Goal: Task Accomplishment & Management: Manage account settings

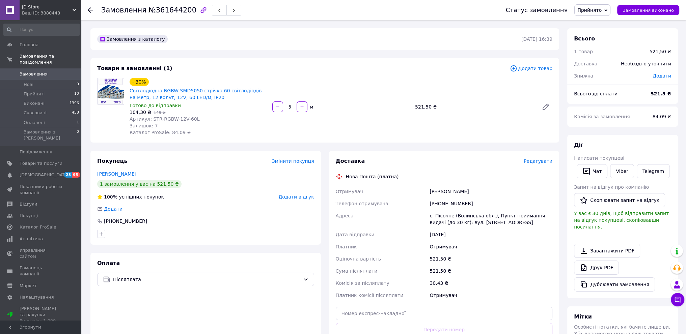
click at [534, 162] on span "Редагувати" at bounding box center [538, 161] width 29 height 5
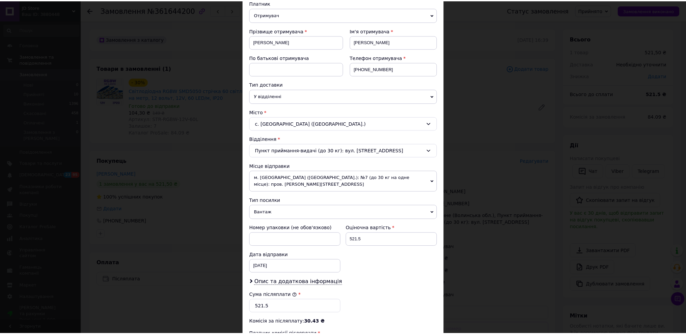
scroll to position [185, 0]
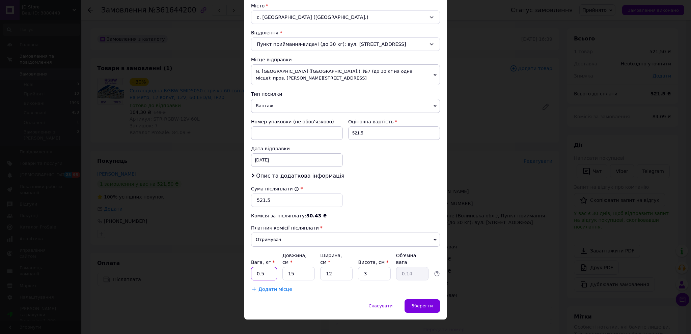
click at [267, 267] on input "0.5" at bounding box center [264, 274] width 26 height 14
type input "0.3"
click at [341, 267] on input "12" at bounding box center [336, 274] width 32 height 14
type input "1"
type input "0.1"
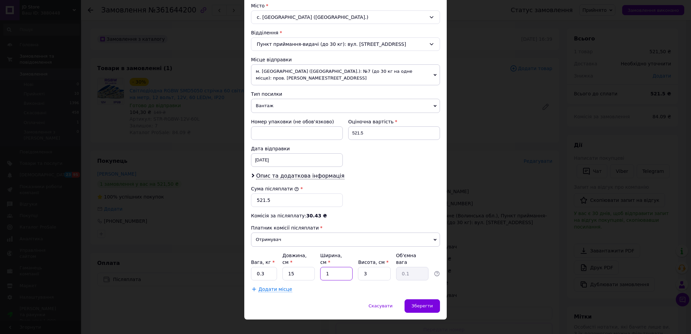
type input "15"
type input "0.17"
type input "15"
click at [367, 267] on input "3" at bounding box center [374, 274] width 32 height 14
type input "5"
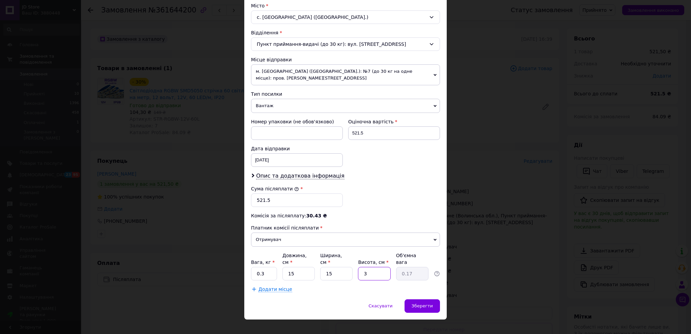
type input "0.28"
type input "5"
click at [421, 304] on span "Зберегти" at bounding box center [422, 306] width 21 height 5
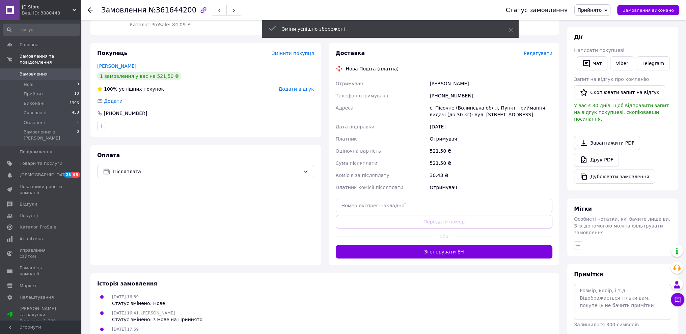
scroll to position [158, 0]
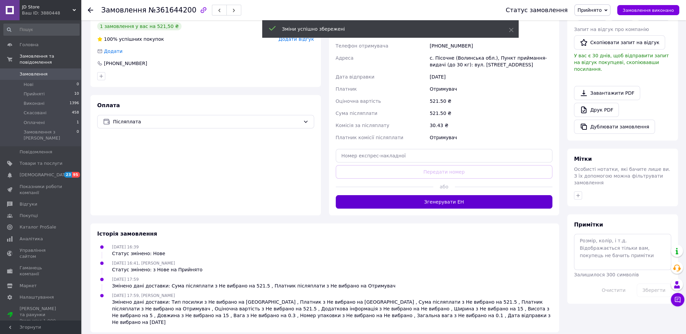
click at [442, 206] on button "Згенерувати ЕН" at bounding box center [444, 202] width 217 height 14
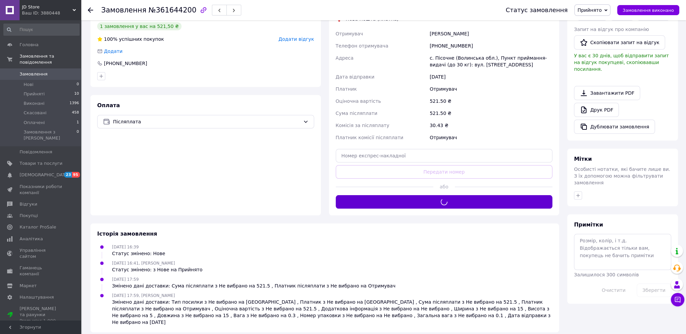
scroll to position [90, 0]
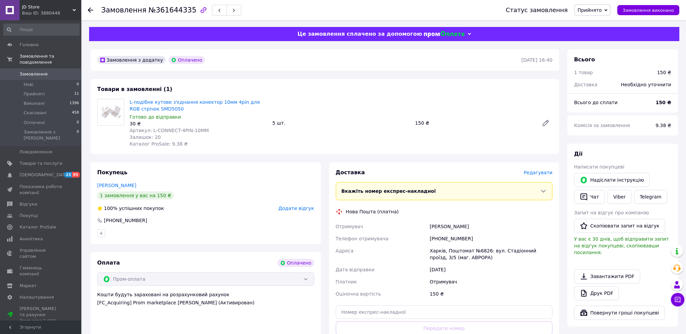
click at [544, 173] on span "Редагувати" at bounding box center [538, 172] width 29 height 5
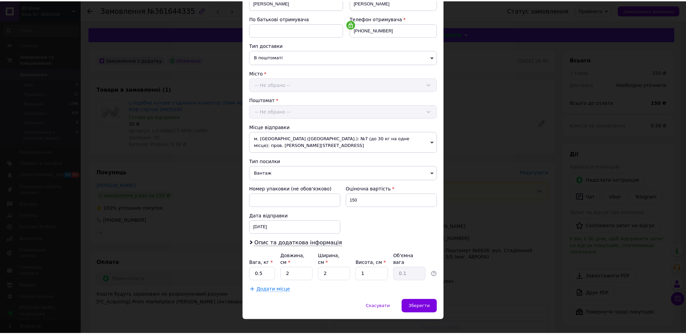
scroll to position [118, 0]
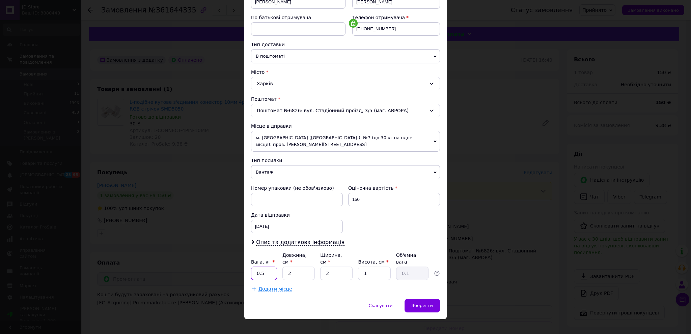
click at [267, 269] on input "0.5" at bounding box center [264, 274] width 26 height 14
type input "0.3"
drag, startPoint x: 297, startPoint y: 265, endPoint x: 287, endPoint y: 266, distance: 9.8
click at [288, 267] on input "2" at bounding box center [299, 274] width 32 height 14
type input "15"
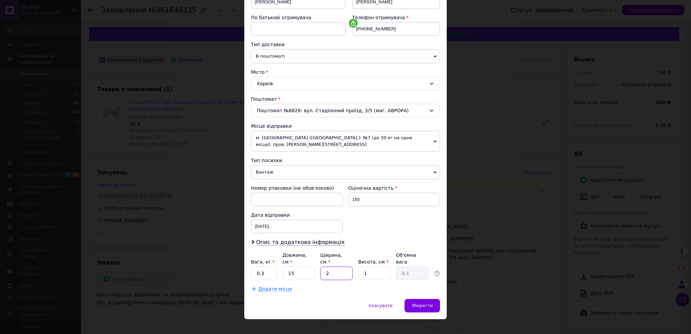
drag, startPoint x: 331, startPoint y: 266, endPoint x: 320, endPoint y: 266, distance: 11.8
click at [320, 267] on input "2" at bounding box center [336, 274] width 32 height 14
type input "15"
drag, startPoint x: 379, startPoint y: 264, endPoint x: 362, endPoint y: 267, distance: 17.6
click at [362, 267] on input "1" at bounding box center [374, 274] width 32 height 14
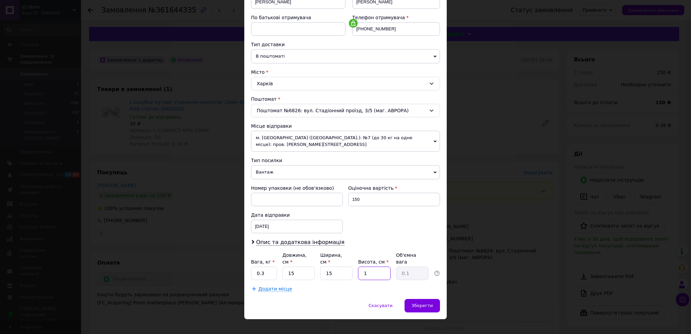
type input "5"
type input "0.28"
type input "5"
click at [428, 303] on span "Зберегти" at bounding box center [422, 305] width 21 height 5
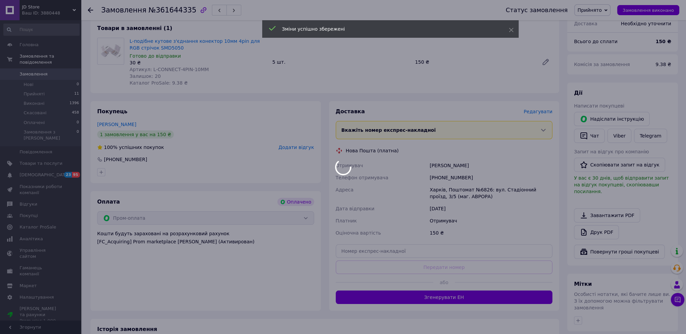
scroll to position [150, 0]
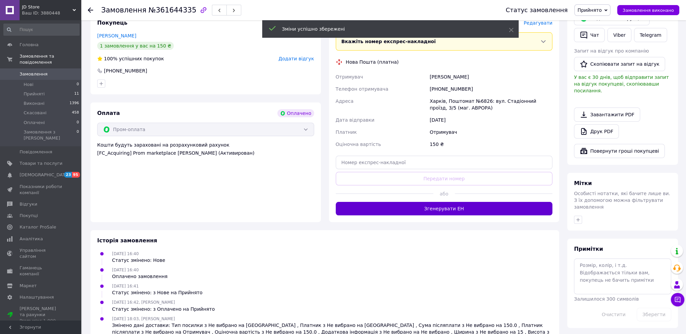
click at [437, 212] on button "Згенерувати ЕН" at bounding box center [444, 209] width 217 height 14
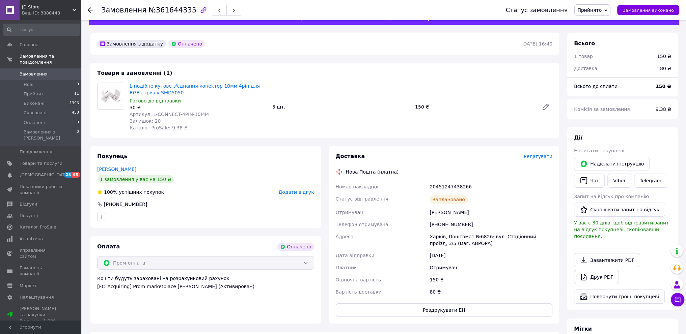
scroll to position [0, 0]
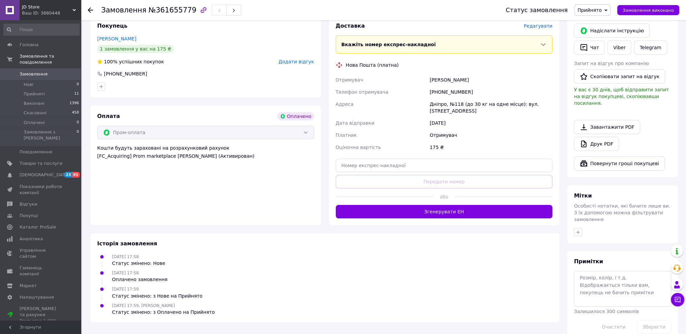
scroll to position [150, 0]
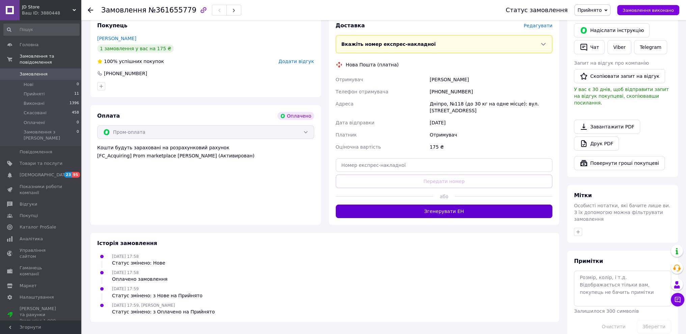
click at [445, 206] on button "Згенерувати ЕН" at bounding box center [444, 212] width 217 height 14
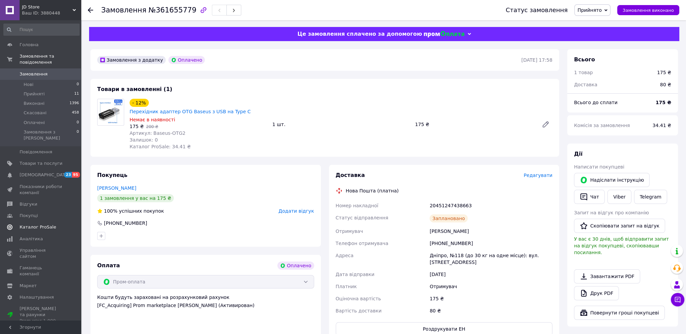
click at [31, 224] on span "Каталог ProSale" at bounding box center [38, 227] width 36 height 6
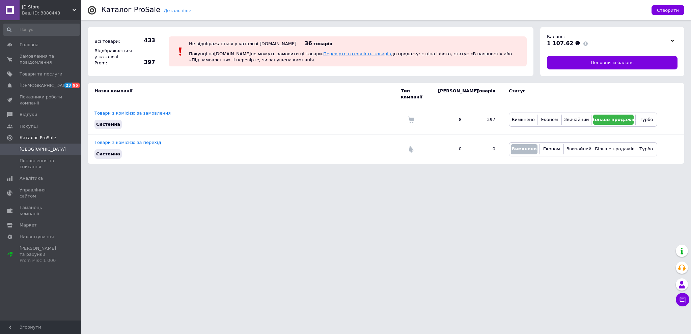
click at [323, 53] on link "Перевірте готовність товарів" at bounding box center [357, 53] width 68 height 5
